Goal: Information Seeking & Learning: Learn about a topic

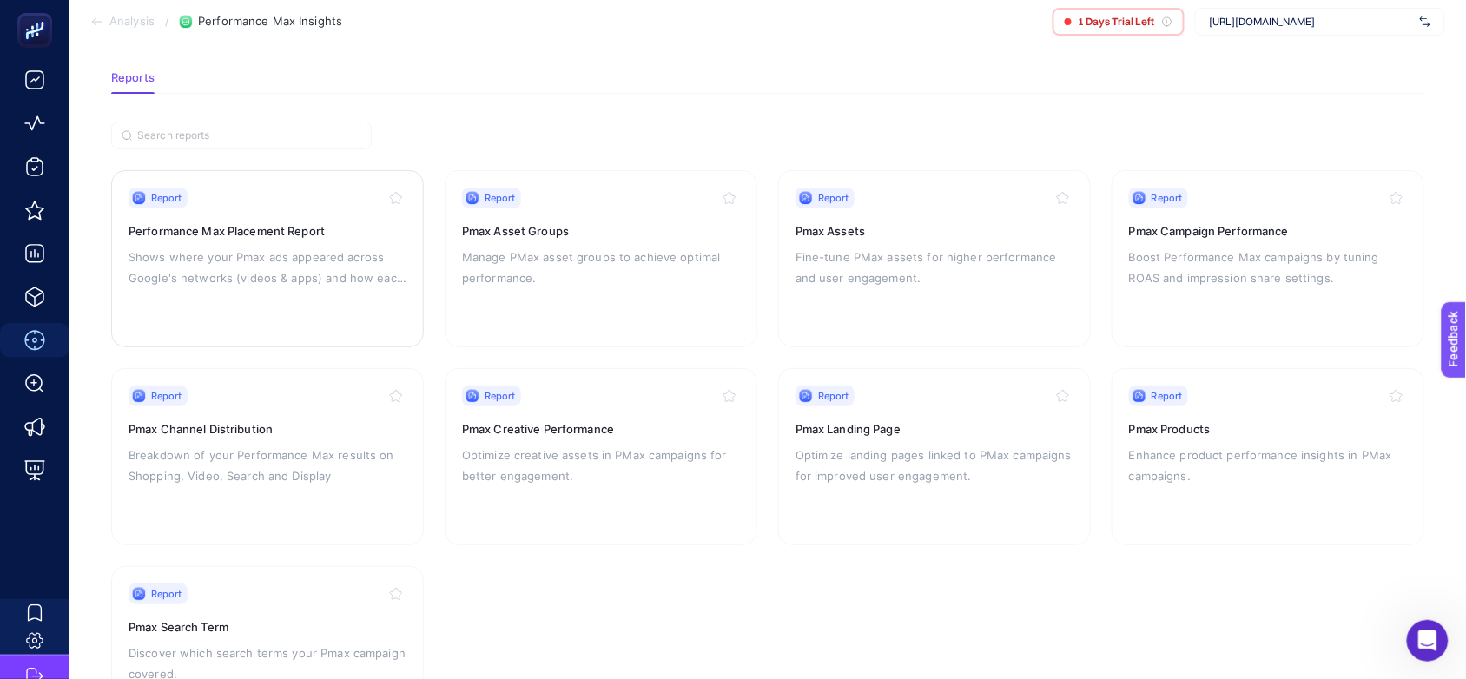
scroll to position [109, 0]
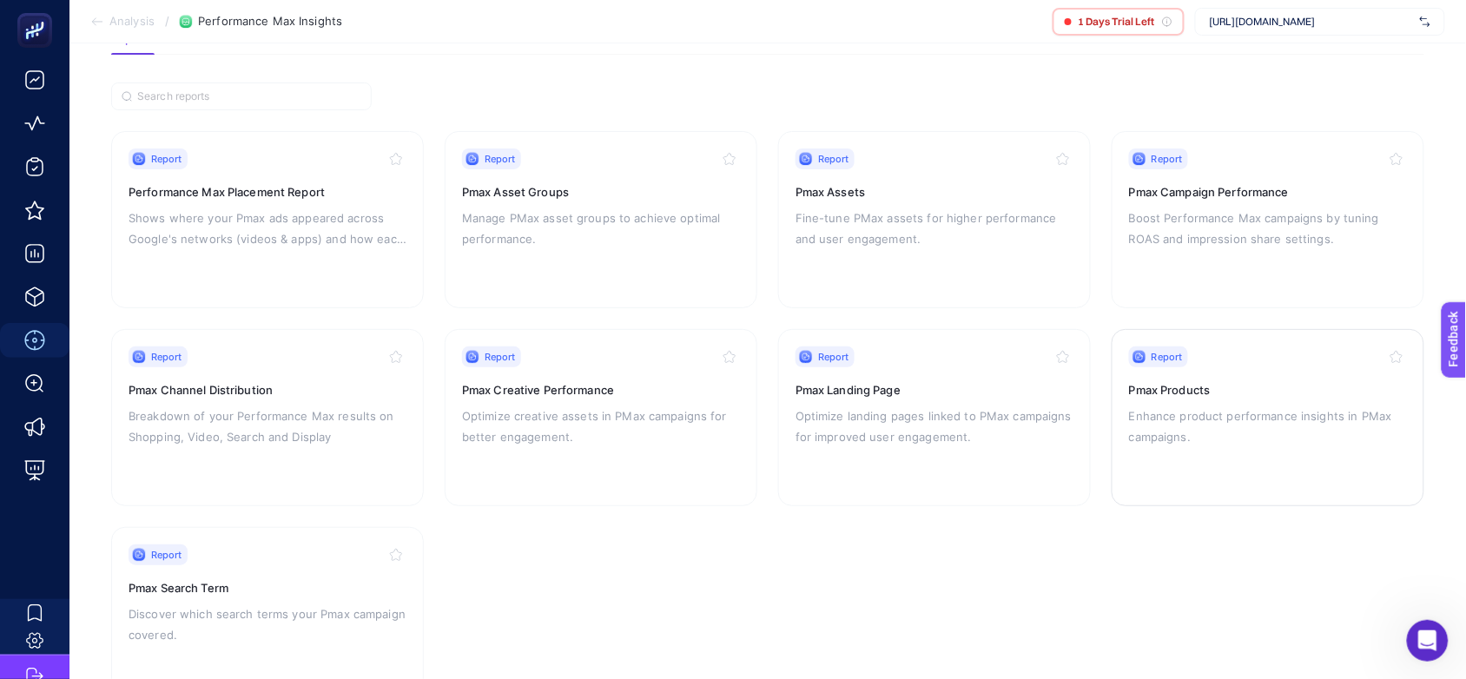
click at [1222, 376] on div "Report Pmax Products Enhance product performance insights in PMax campaigns." at bounding box center [1268, 418] width 278 height 142
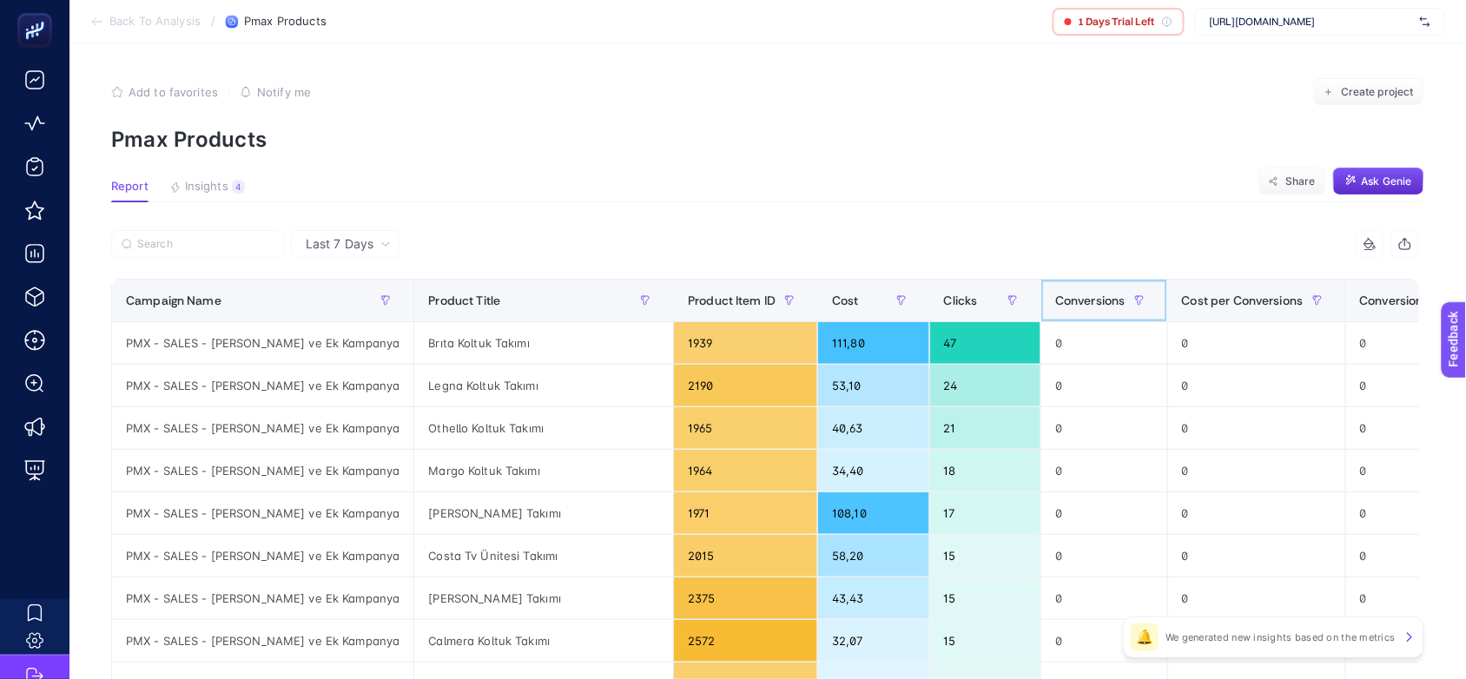
click at [1055, 295] on span "Conversions" at bounding box center [1090, 301] width 70 height 14
click at [1055, 300] on span "Conversions" at bounding box center [1090, 301] width 70 height 14
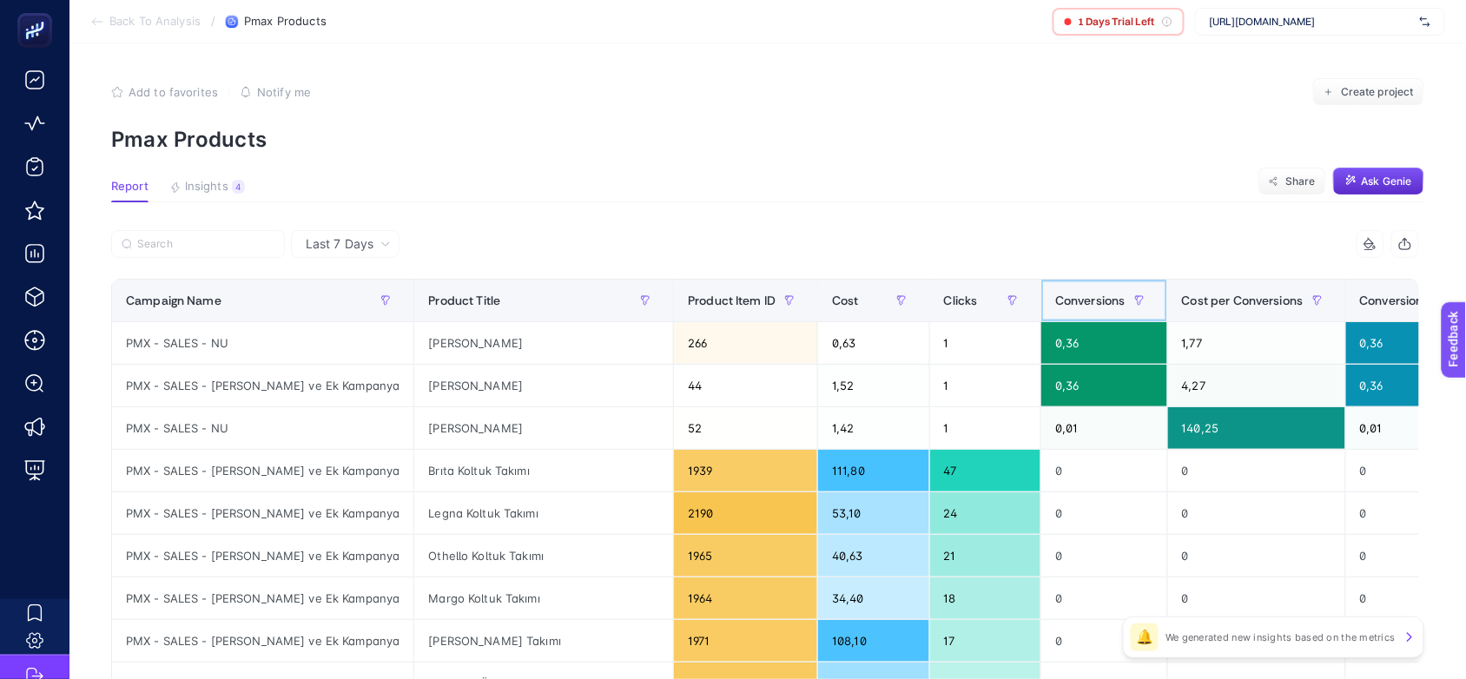
scroll to position [0, 10]
click at [1156, 235] on div "8 items selected" at bounding box center [1092, 244] width 654 height 28
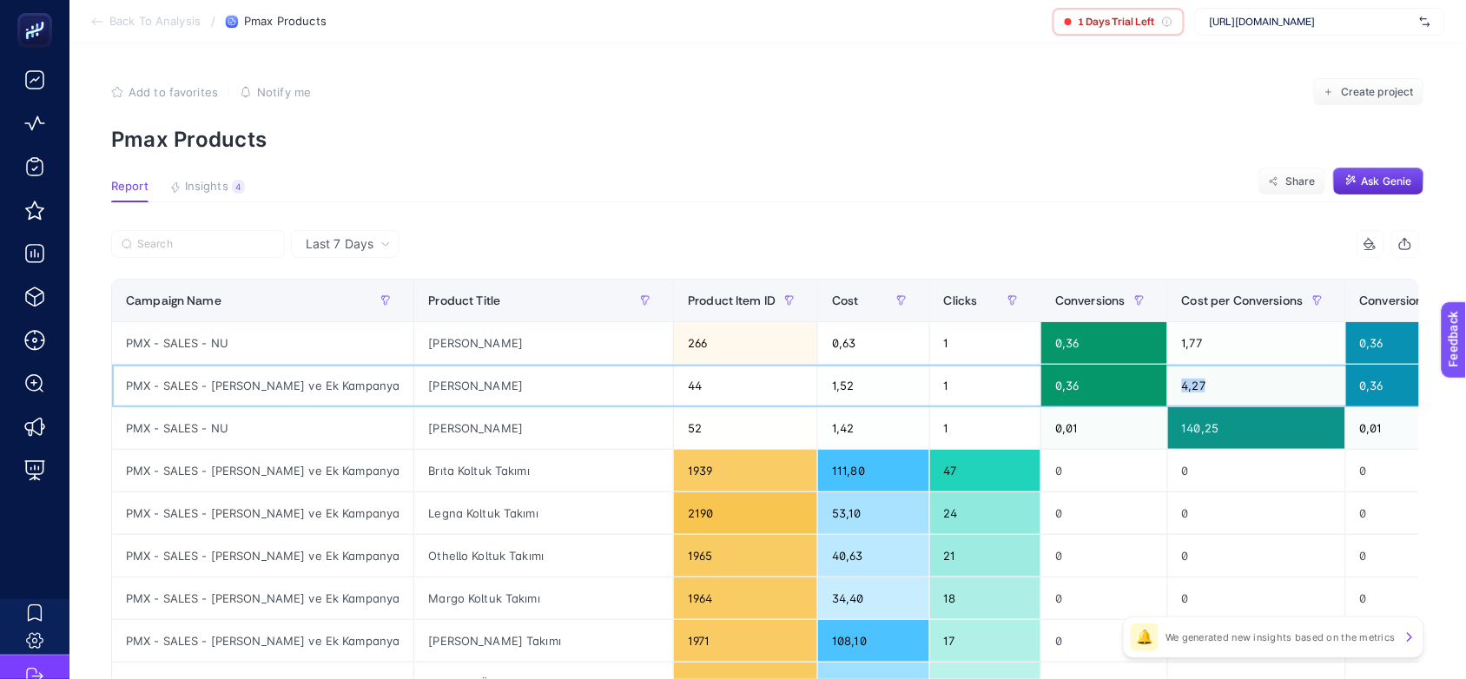
drag, startPoint x: 1186, startPoint y: 389, endPoint x: 1014, endPoint y: 385, distance: 172.0
click at [1014, 385] on tr "PMX - SALES - [PERSON_NAME] ve Ek Kampanya [PERSON_NAME] 44 1,52 1 0,36 4,27 0,…" at bounding box center [956, 386] width 1688 height 43
click at [1129, 237] on div "8 items selected" at bounding box center [1092, 244] width 654 height 28
drag, startPoint x: 1260, startPoint y: 257, endPoint x: 1233, endPoint y: 252, distance: 27.4
click at [1390, 258] on div "8 items selected" at bounding box center [765, 249] width 1308 height 38
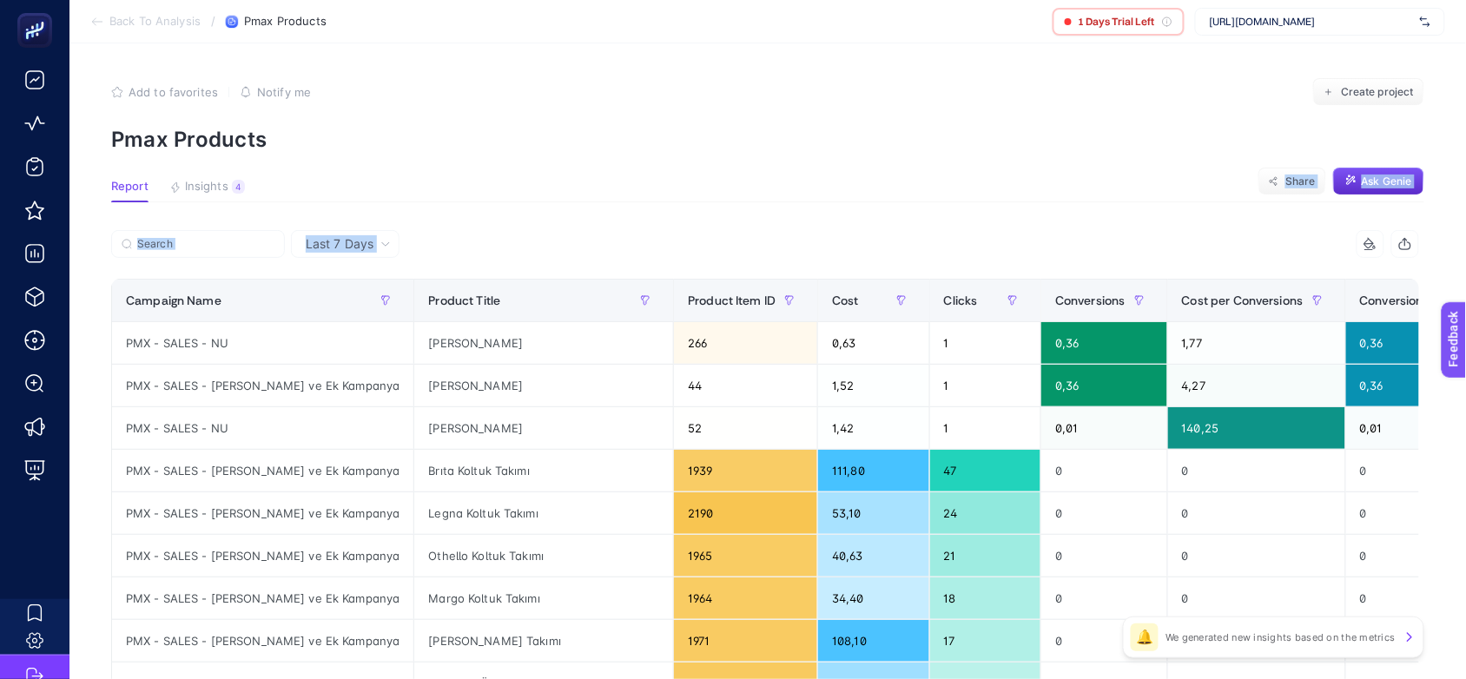
drag, startPoint x: 879, startPoint y: 189, endPoint x: 1090, endPoint y: 246, distance: 218.5
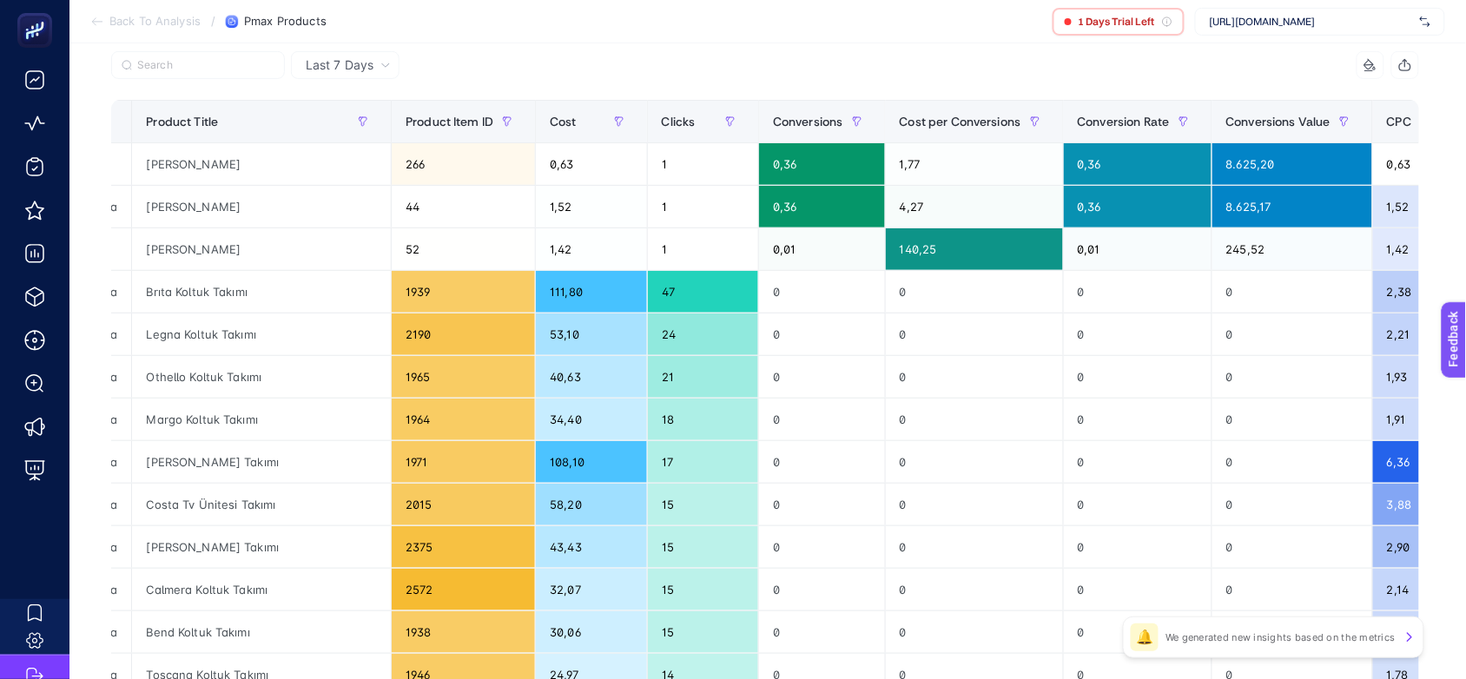
scroll to position [217, 10]
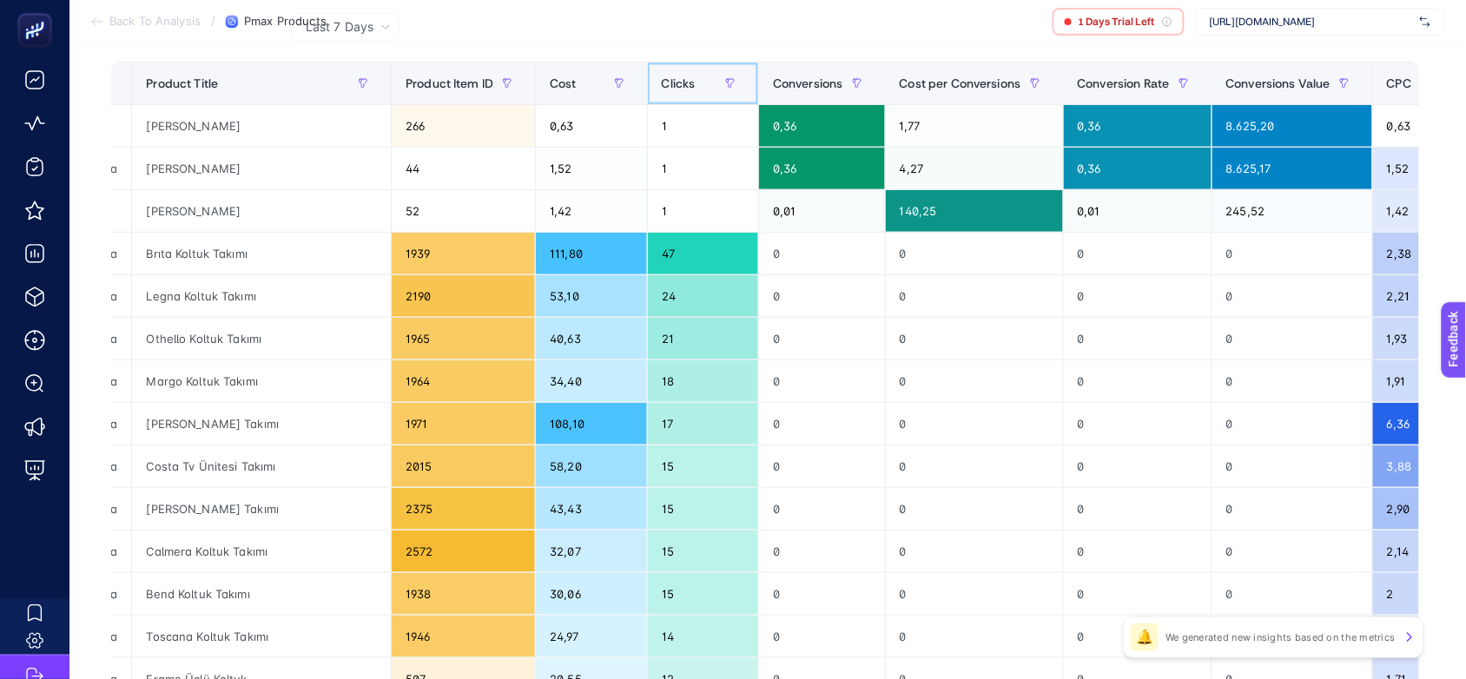
click at [662, 87] on span "Clicks" at bounding box center [679, 83] width 34 height 14
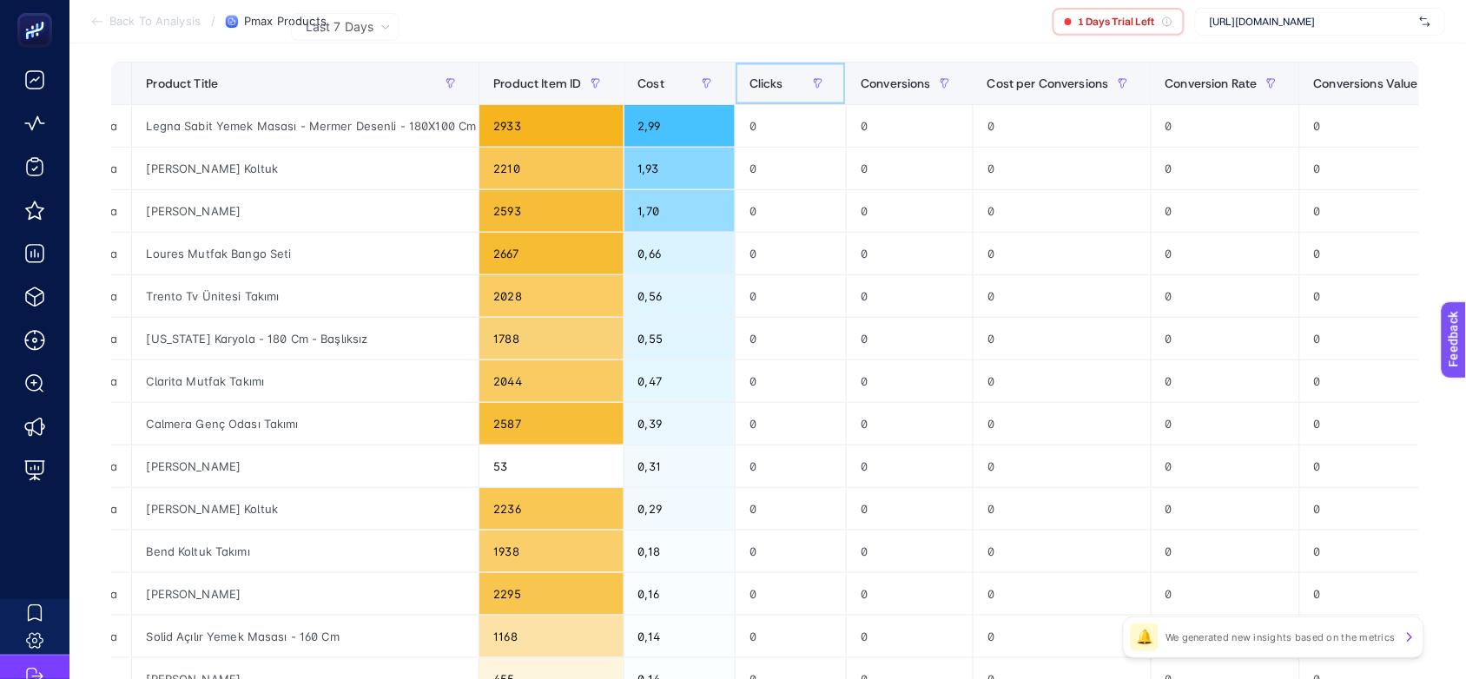
click at [750, 83] on span "Clicks" at bounding box center [767, 83] width 34 height 14
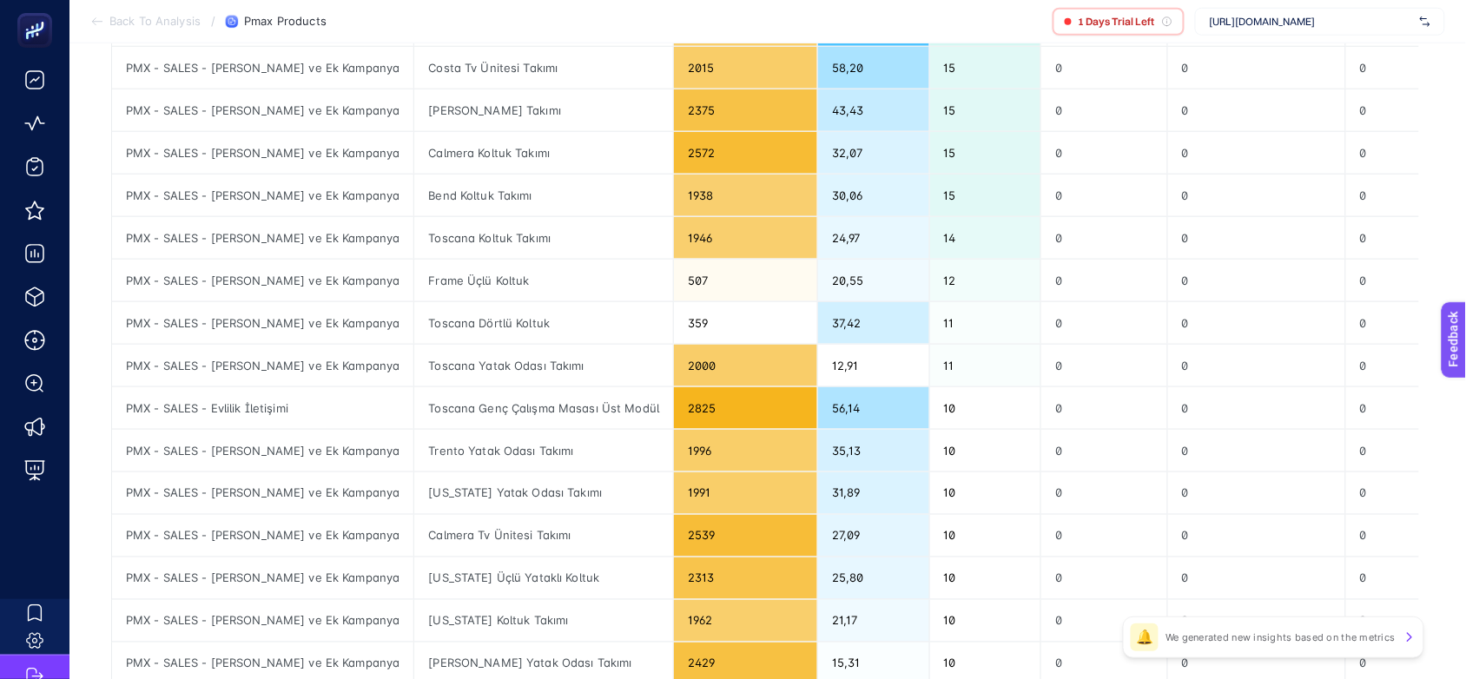
scroll to position [0, 0]
